Goal: Task Accomplishment & Management: Complete application form

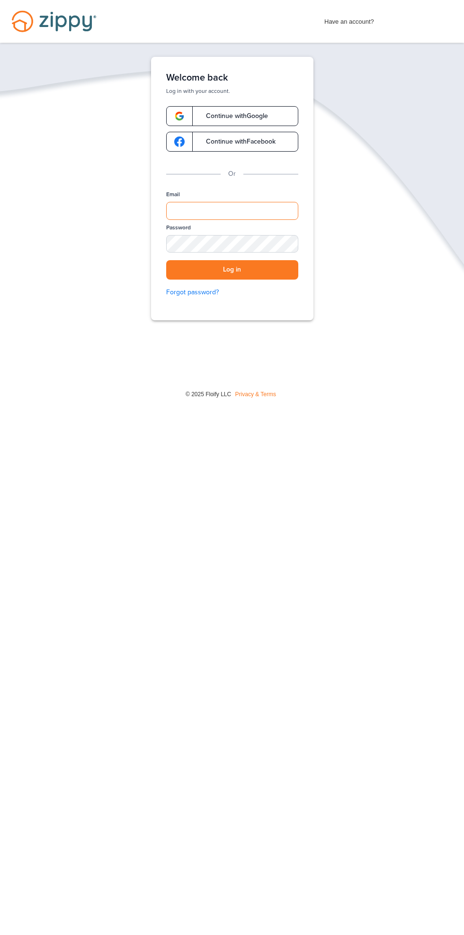
click at [249, 207] on input "Email" at bounding box center [232, 211] width 132 height 18
type input "**********"
click at [166, 260] on button "Log in" at bounding box center [232, 269] width 132 height 19
click at [279, 271] on button "Log in" at bounding box center [232, 269] width 132 height 19
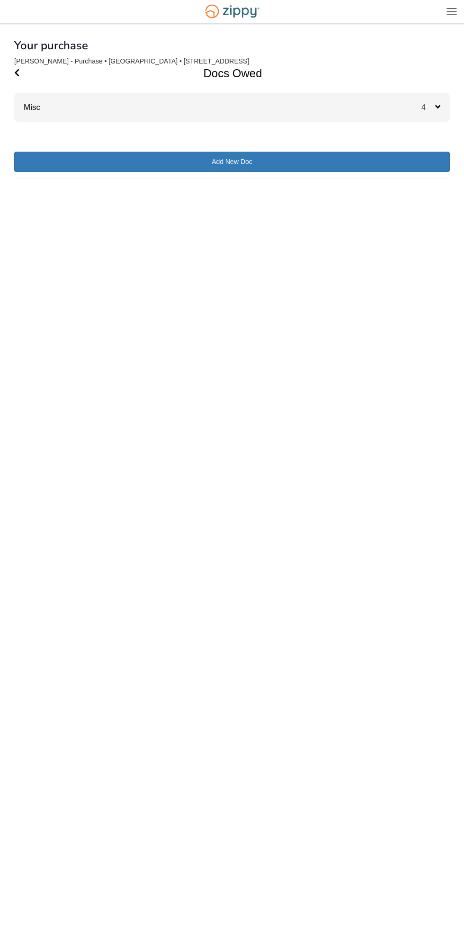
click at [446, 104] on div "4" at bounding box center [436, 107] width 28 height 29
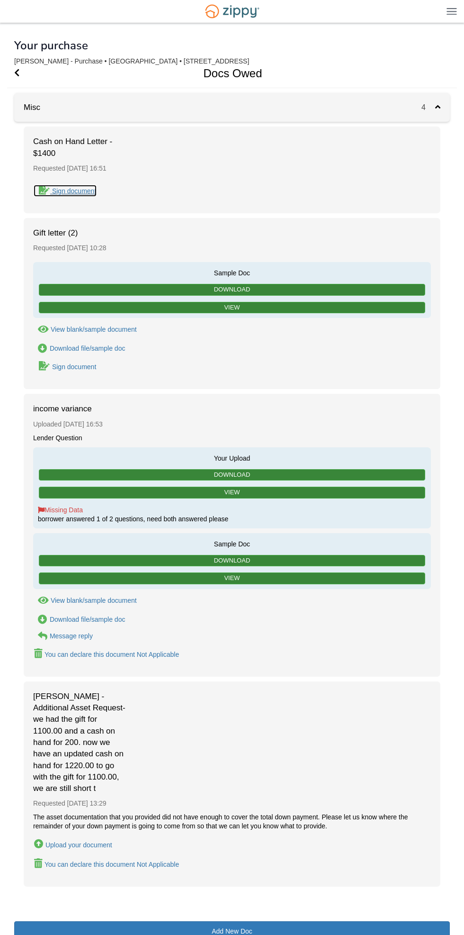
click at [72, 190] on div "Sign document" at bounding box center [74, 191] width 44 height 8
click at [73, 369] on div "Sign document" at bounding box center [74, 367] width 44 height 8
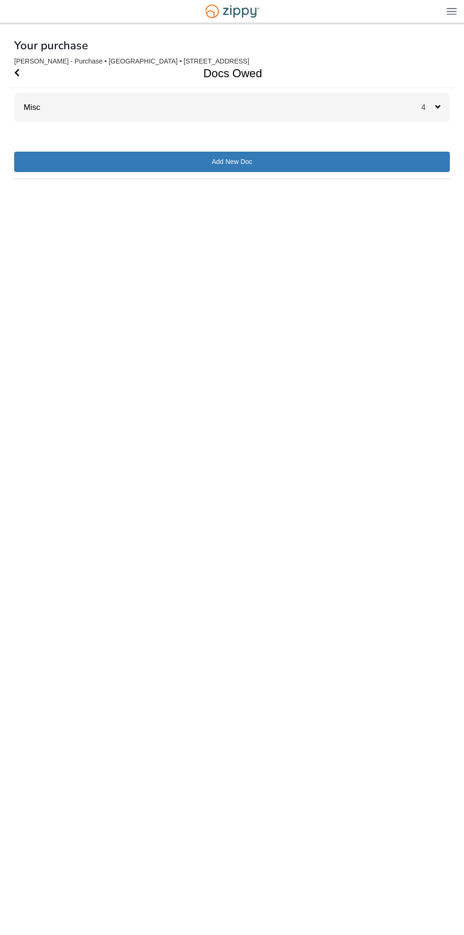
click at [436, 102] on div "4" at bounding box center [436, 107] width 28 height 29
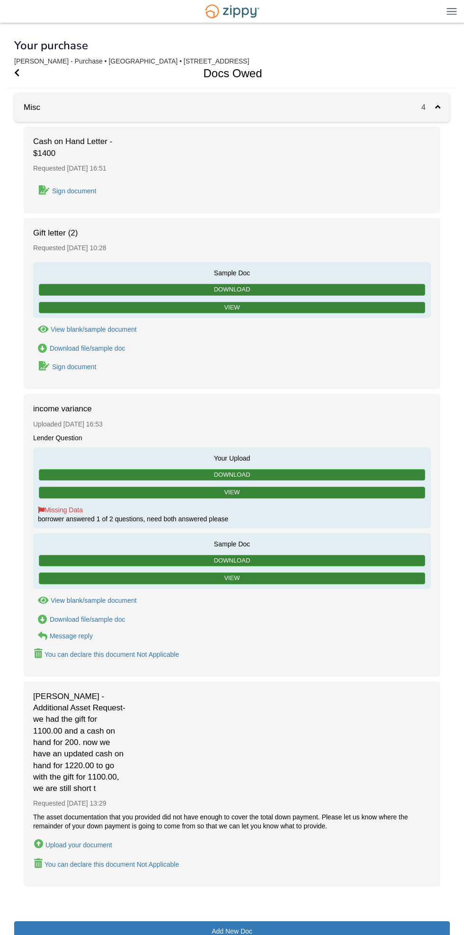
click at [78, 366] on div "Sign document" at bounding box center [74, 367] width 44 height 8
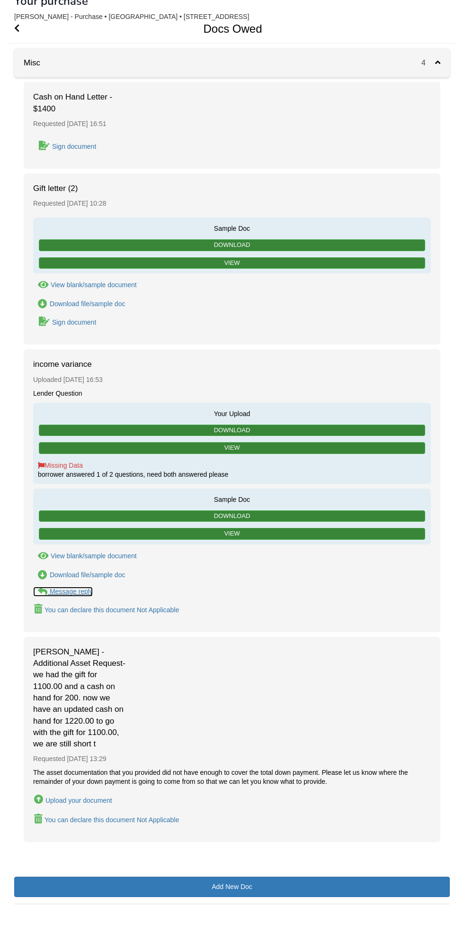
click at [65, 588] on div "Message reply" at bounding box center [71, 592] width 43 height 8
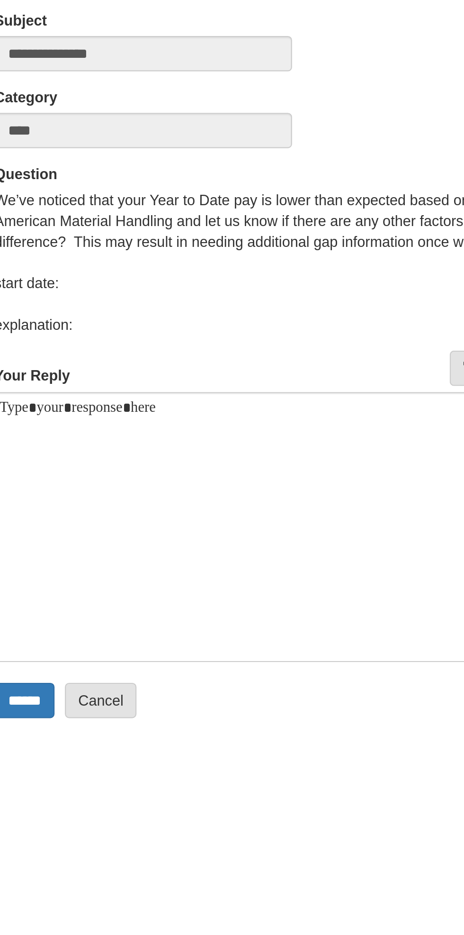
scroll to position [3, 0]
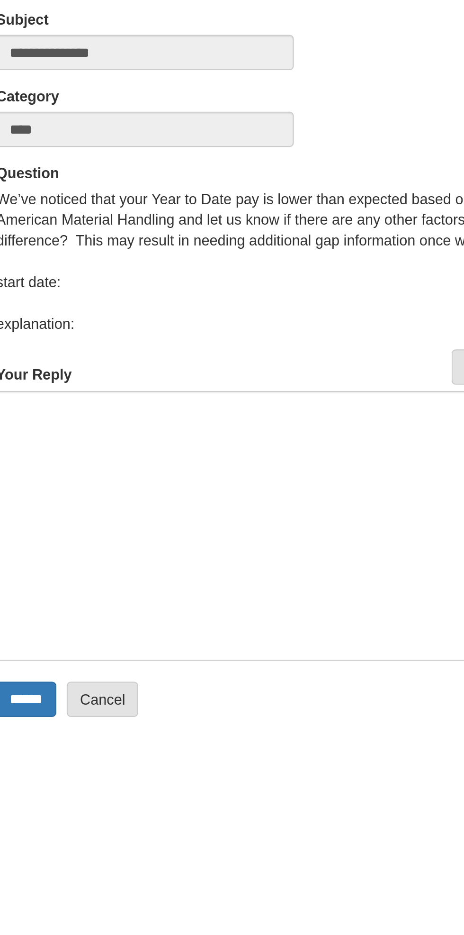
click at [89, 276] on div at bounding box center [232, 315] width 436 height 123
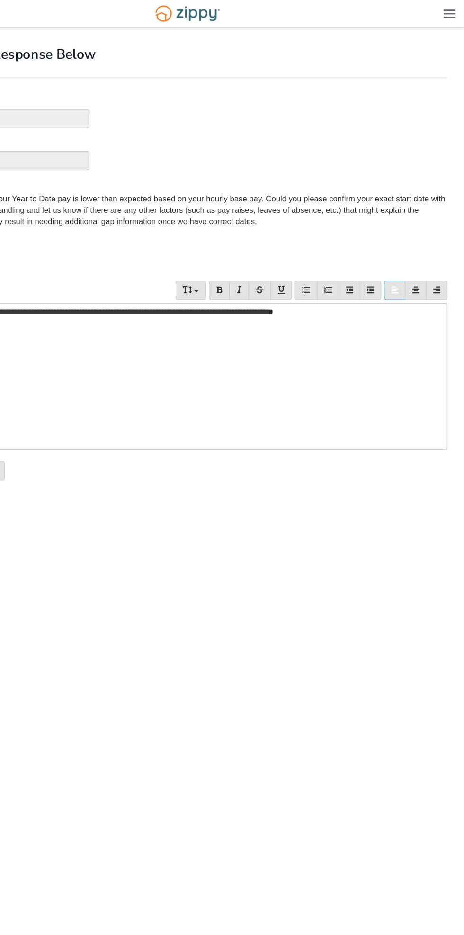
scroll to position [0, 0]
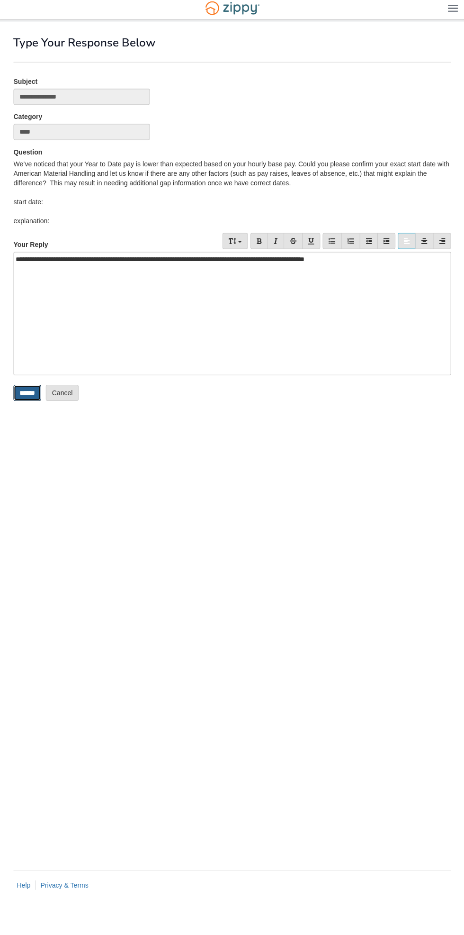
click at [21, 399] on input "******" at bounding box center [27, 394] width 27 height 16
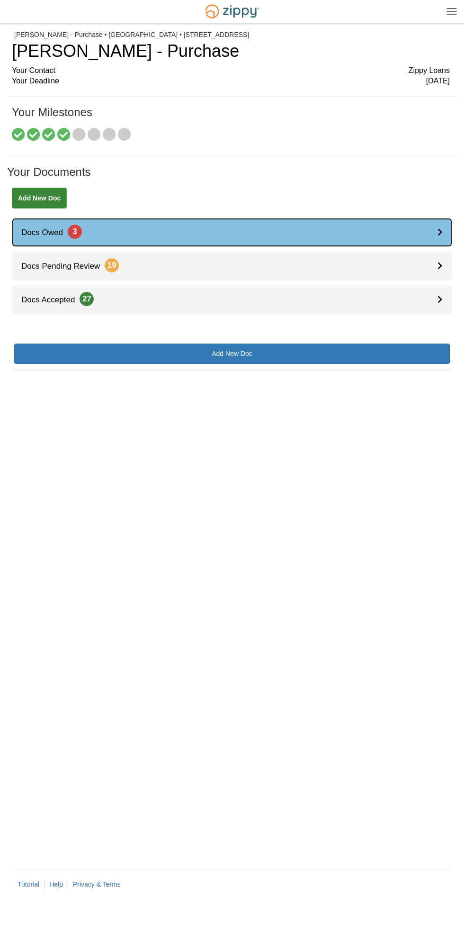
click at [430, 228] on link "Docs Owed 3" at bounding box center [232, 232] width 441 height 29
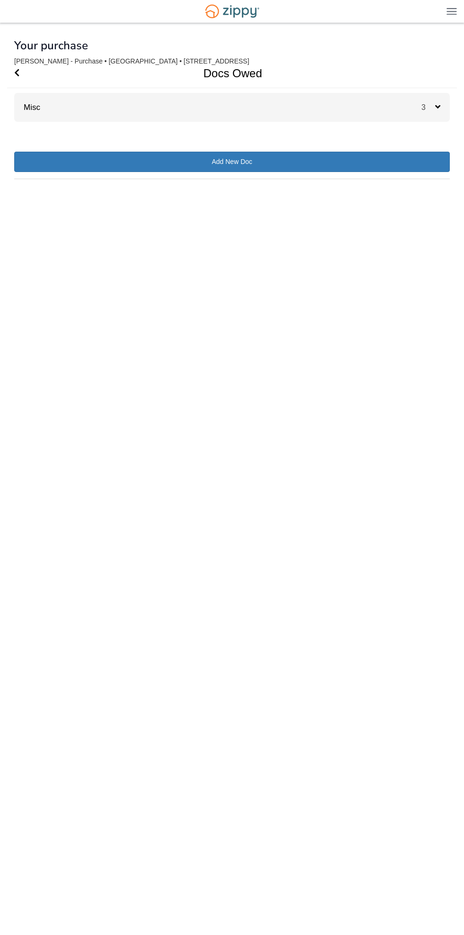
click at [430, 102] on div "3" at bounding box center [436, 107] width 28 height 29
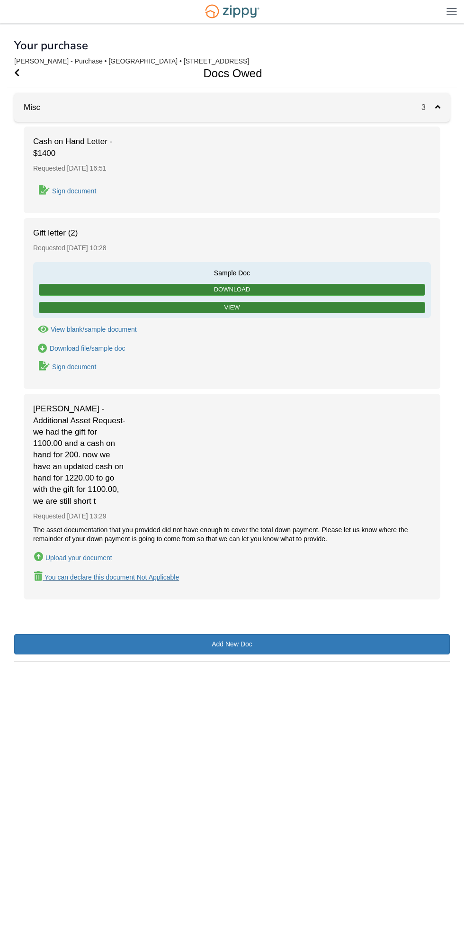
click at [154, 578] on div "You can declare this document Not Applicable" at bounding box center [112, 577] width 135 height 8
type input "**********"
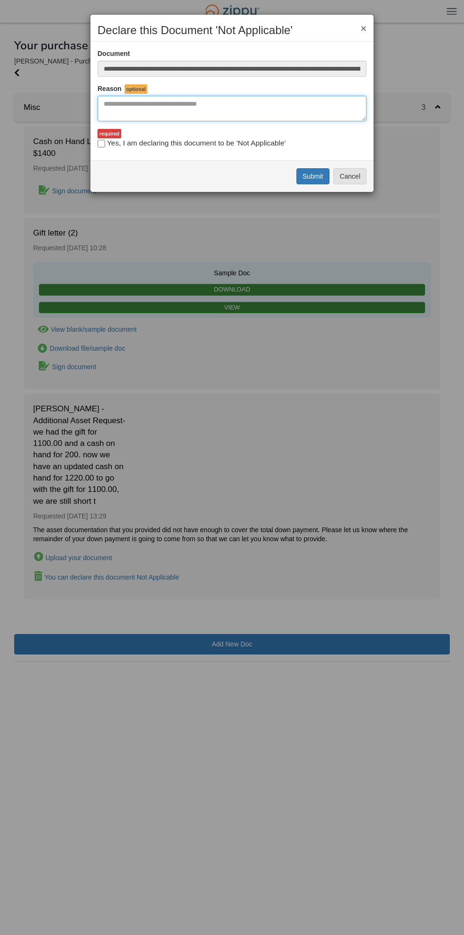
click at [208, 106] on textarea "Reasons Why" at bounding box center [232, 109] width 269 height 26
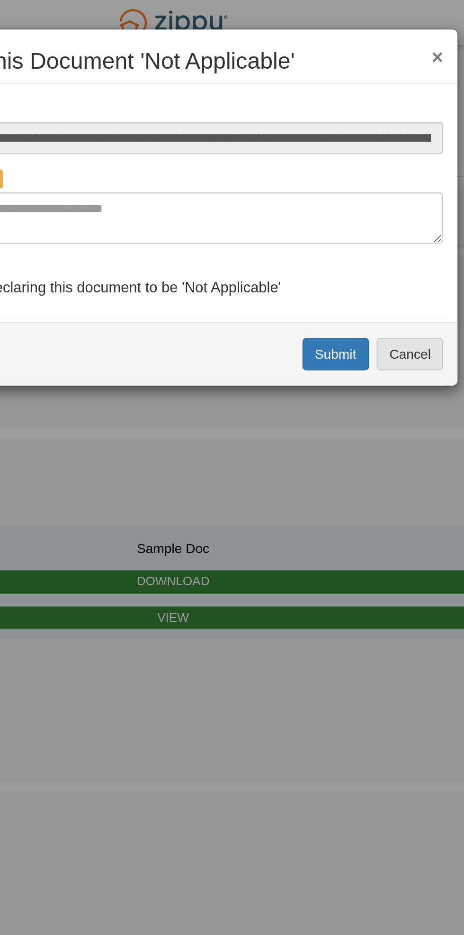
click at [185, 211] on div "**********" at bounding box center [232, 467] width 464 height 935
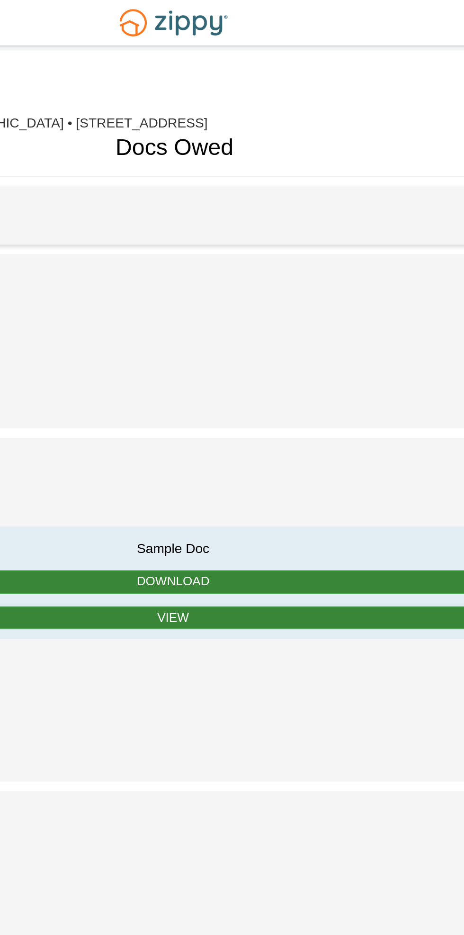
click at [368, 184] on div "Sign document" at bounding box center [232, 190] width 398 height 13
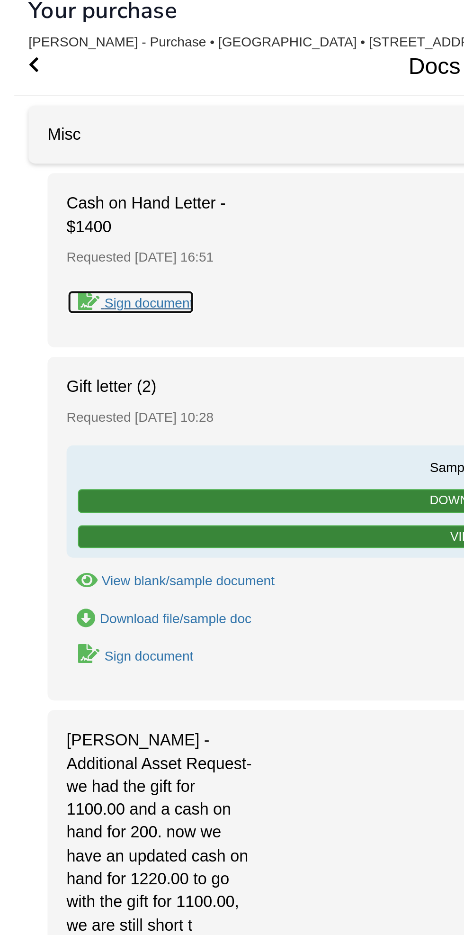
click at [91, 187] on div "Sign document" at bounding box center [74, 191] width 44 height 8
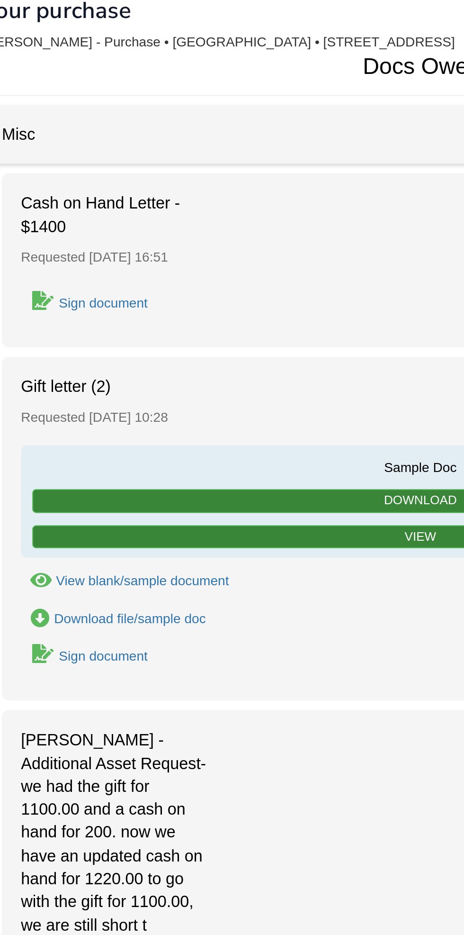
click at [81, 369] on div "Sign document" at bounding box center [74, 367] width 44 height 8
click at [77, 367] on div "Sign document" at bounding box center [74, 367] width 44 height 8
click at [69, 369] on div "Sign document" at bounding box center [74, 367] width 44 height 8
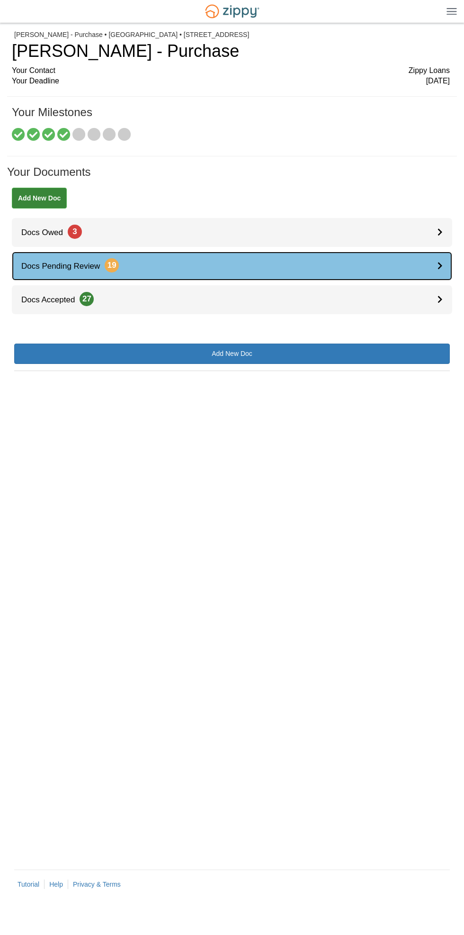
click at [444, 266] on div at bounding box center [445, 266] width 15 height 29
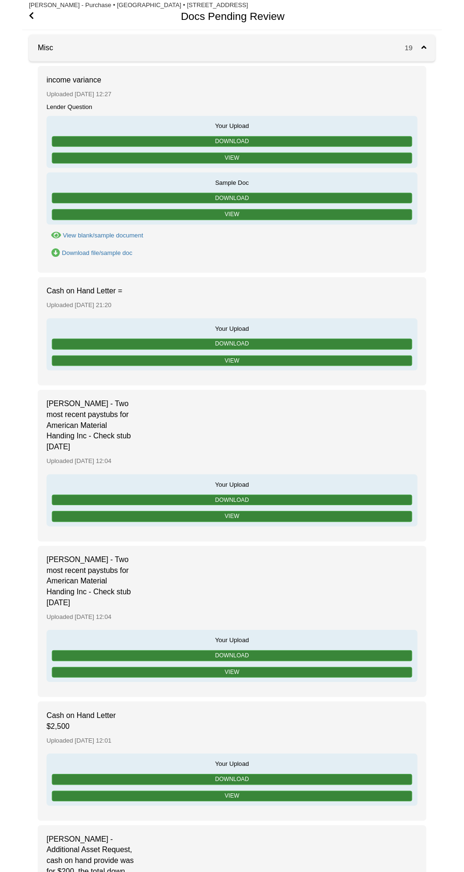
scroll to position [58, 0]
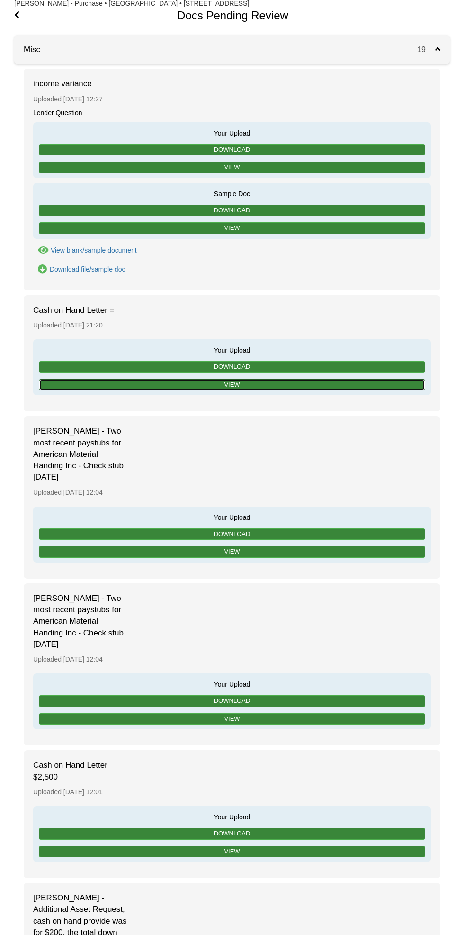
click at [292, 386] on link "View" at bounding box center [232, 385] width 387 height 12
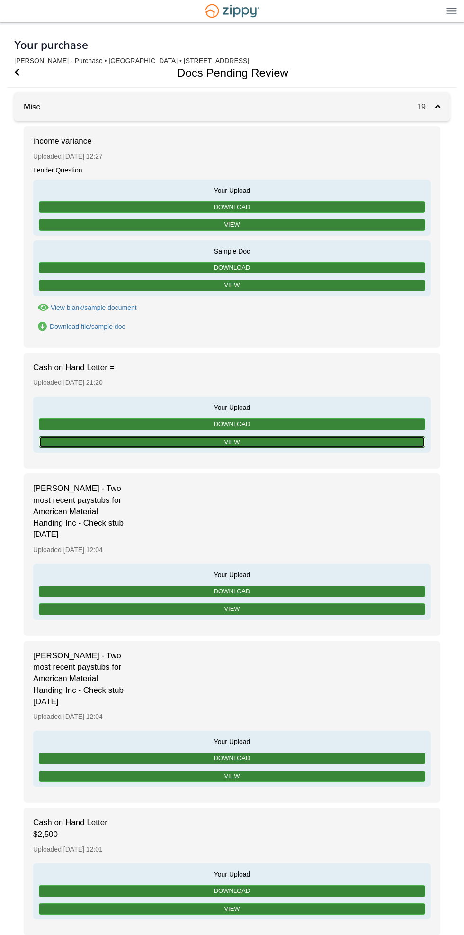
scroll to position [0, 0]
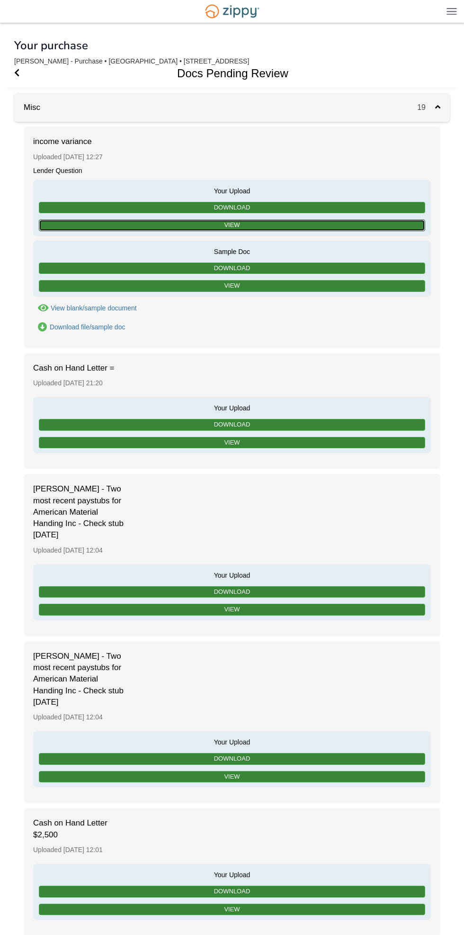
click at [323, 226] on link "View" at bounding box center [232, 225] width 387 height 12
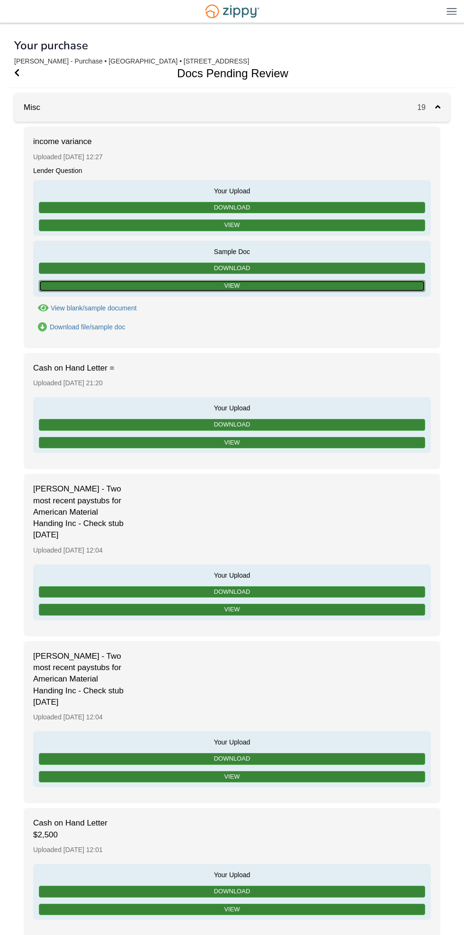
click at [316, 286] on link "View" at bounding box center [232, 286] width 387 height 12
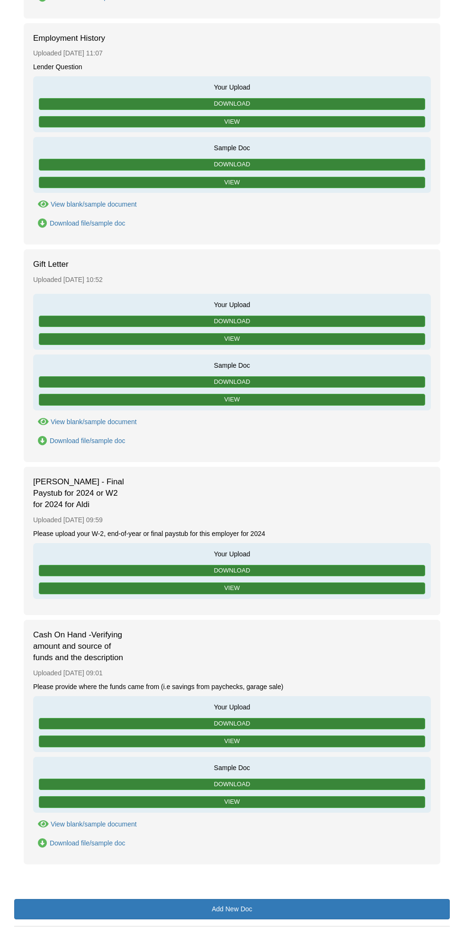
scroll to position [2353, 0]
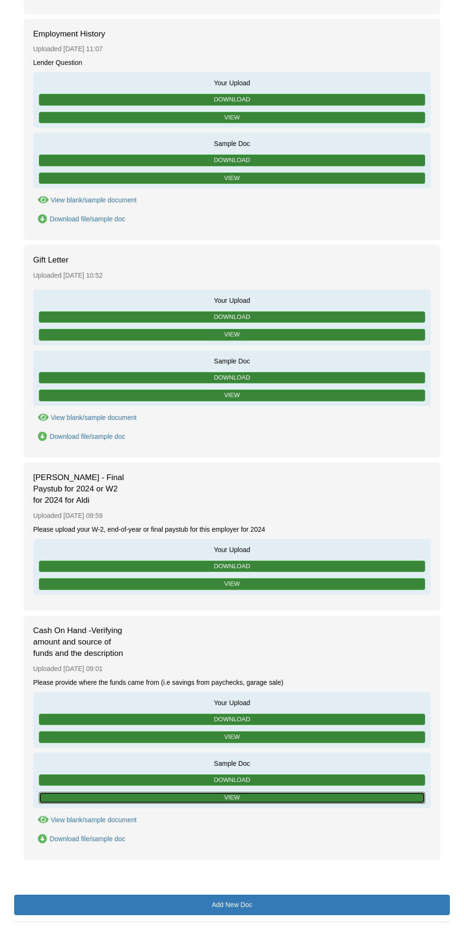
click at [296, 792] on link "View" at bounding box center [232, 798] width 387 height 12
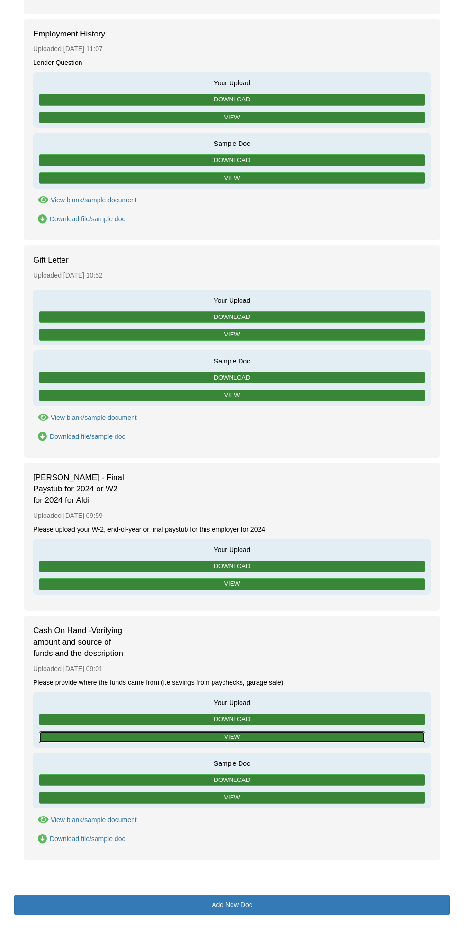
click at [296, 731] on link "View" at bounding box center [232, 737] width 387 height 12
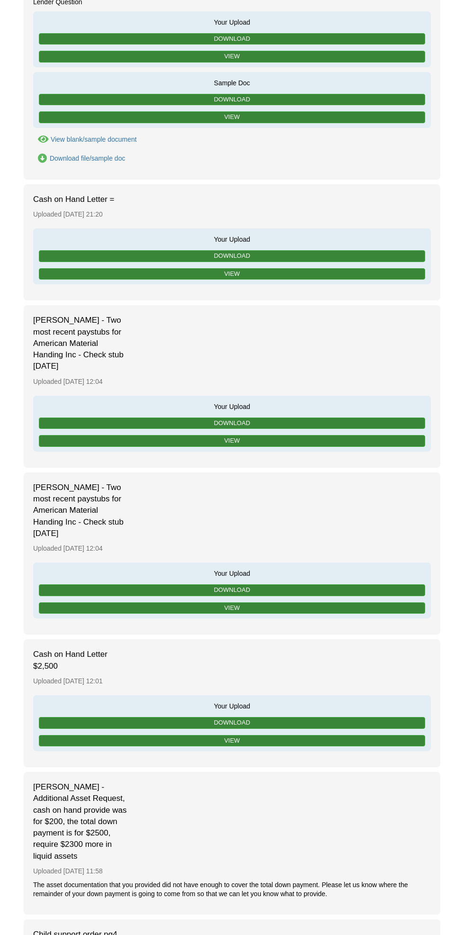
scroll to position [0, 0]
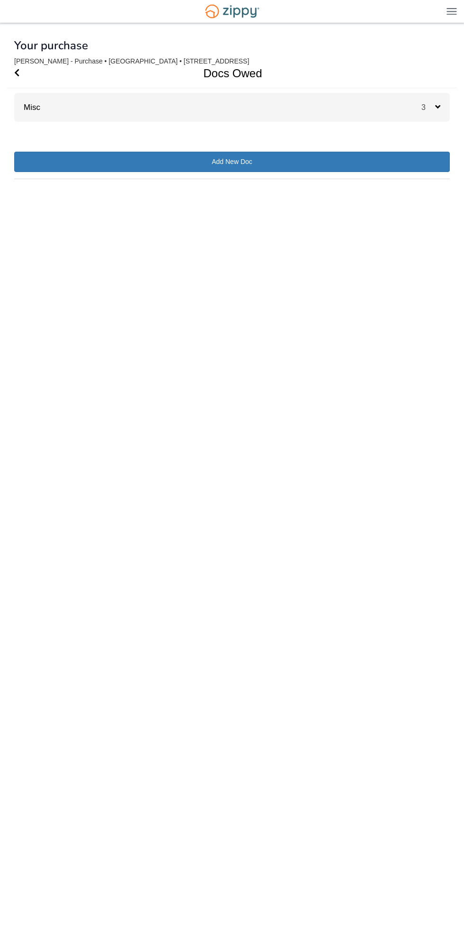
click at [443, 97] on div "3" at bounding box center [436, 107] width 28 height 29
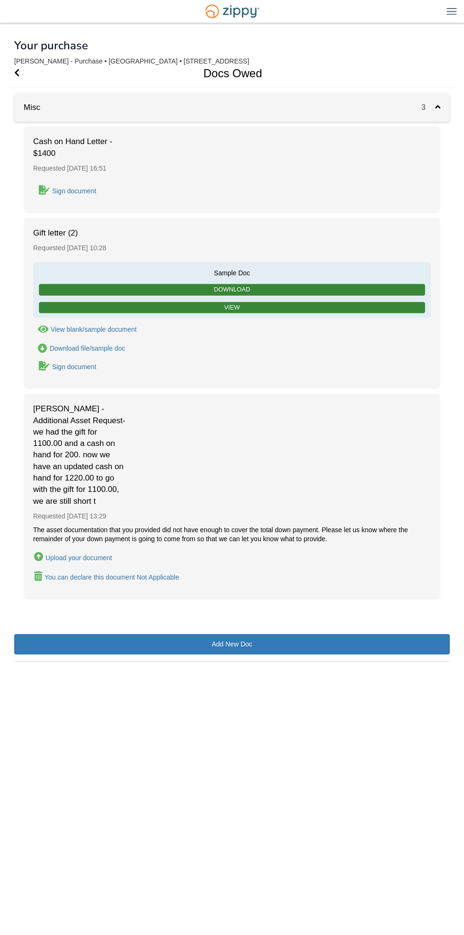
click at [79, 365] on div "Sign document" at bounding box center [74, 367] width 44 height 8
click at [82, 186] on link "Sign document" at bounding box center [65, 190] width 64 height 13
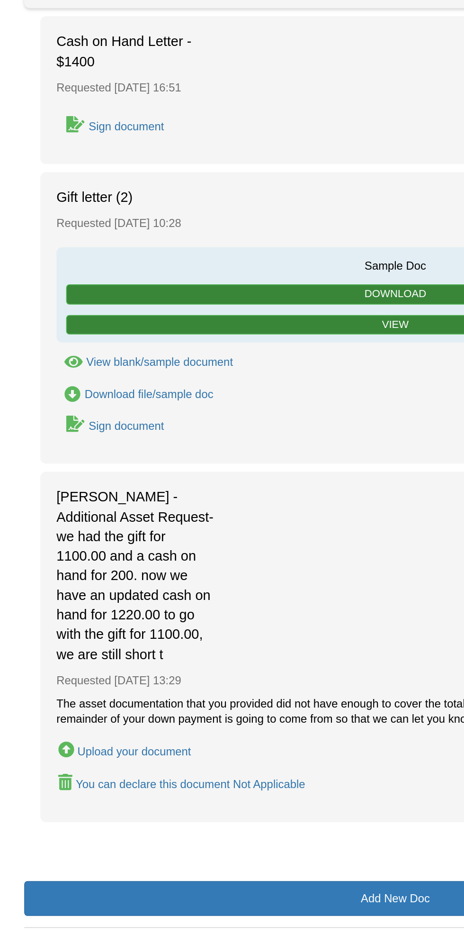
click at [59, 192] on div "Sign document" at bounding box center [74, 191] width 44 height 8
click at [76, 191] on div "Sign document" at bounding box center [74, 191] width 44 height 8
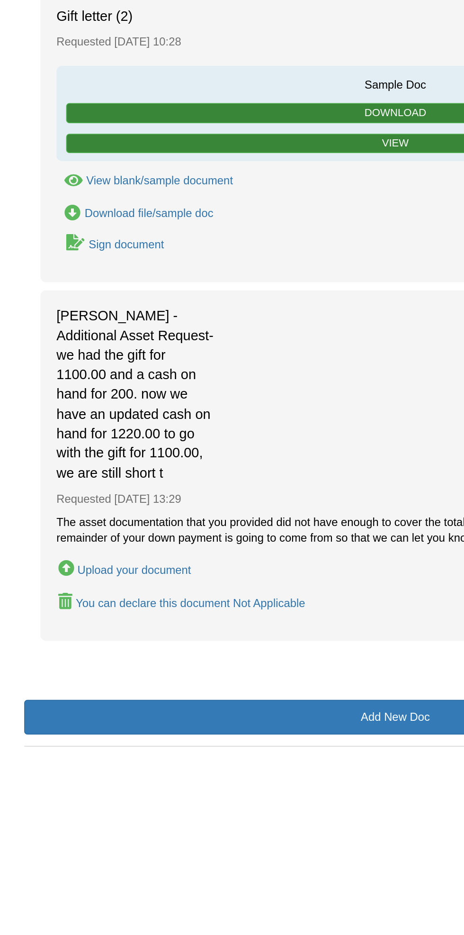
click at [70, 370] on div "Sign document" at bounding box center [74, 367] width 44 height 8
click at [57, 366] on div "Sign document" at bounding box center [74, 367] width 44 height 8
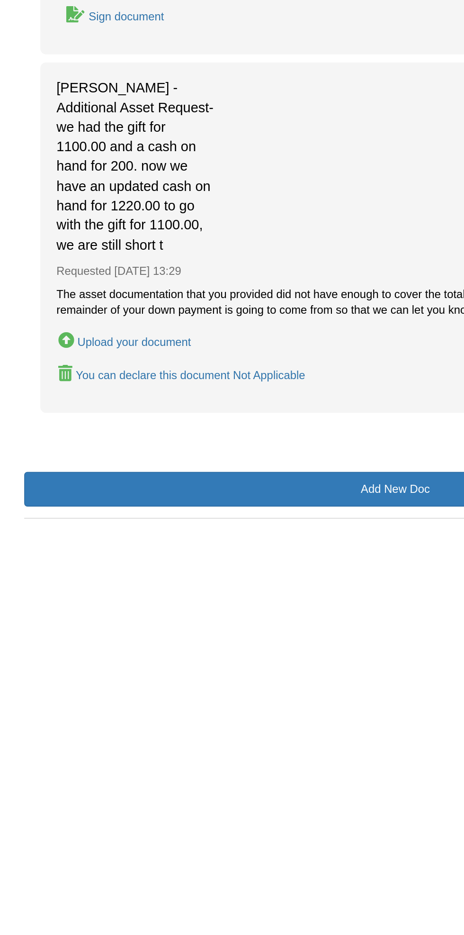
scroll to position [45, 0]
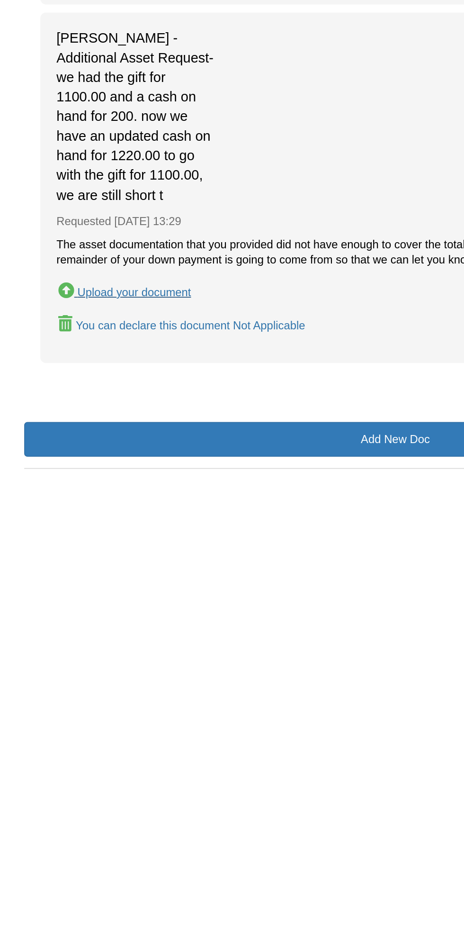
click at [105, 554] on div "Upload your document" at bounding box center [78, 558] width 67 height 8
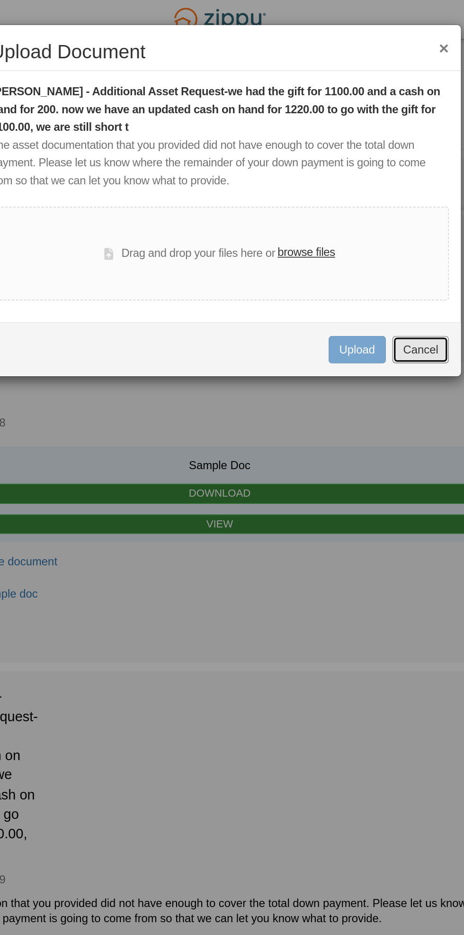
click at [361, 204] on button "Cancel" at bounding box center [350, 205] width 33 height 16
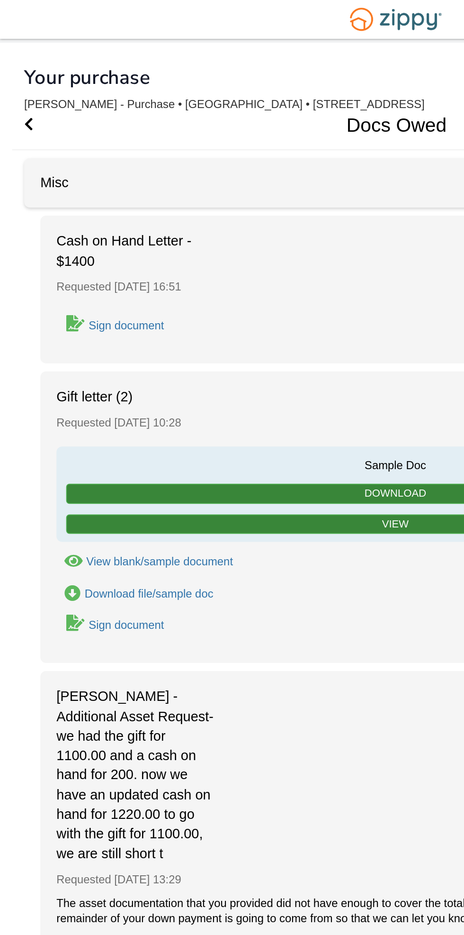
click at [78, 187] on div "Sign document" at bounding box center [74, 191] width 44 height 8
click at [85, 187] on div "Sign document" at bounding box center [74, 191] width 44 height 8
click at [90, 187] on div "Sign document" at bounding box center [74, 191] width 44 height 8
click at [85, 187] on div "Sign document" at bounding box center [74, 191] width 44 height 8
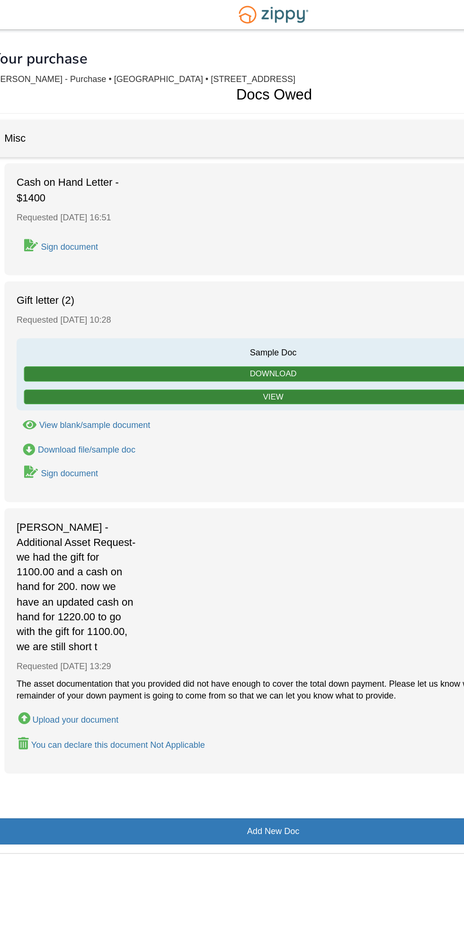
scroll to position [0, 0]
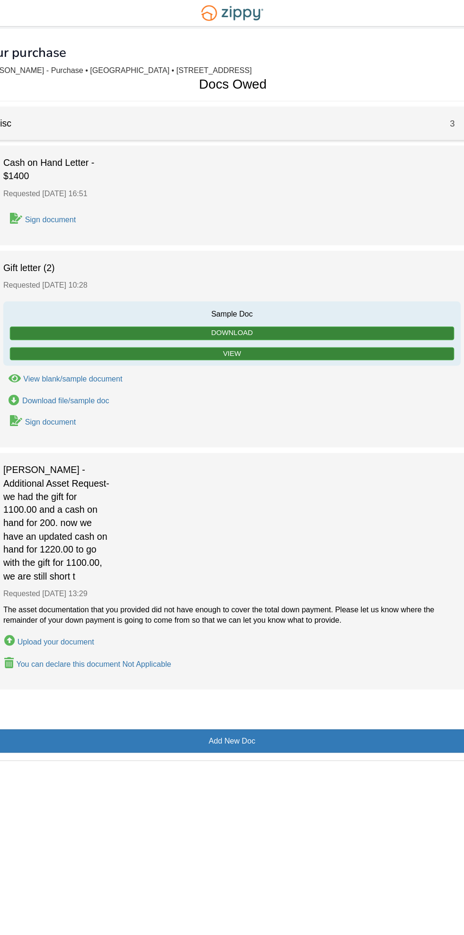
click at [135, 220] on div "Gift letter (2) Requested [DATE] 10:28 Sample Doc Download View View blank/samp…" at bounding box center [232, 303] width 417 height 171
click at [69, 190] on div "Sign document" at bounding box center [74, 191] width 44 height 8
click at [80, 194] on div "Sign document" at bounding box center [74, 191] width 44 height 8
click at [74, 366] on div "Sign document" at bounding box center [74, 367] width 44 height 8
